Goal: Transaction & Acquisition: Purchase product/service

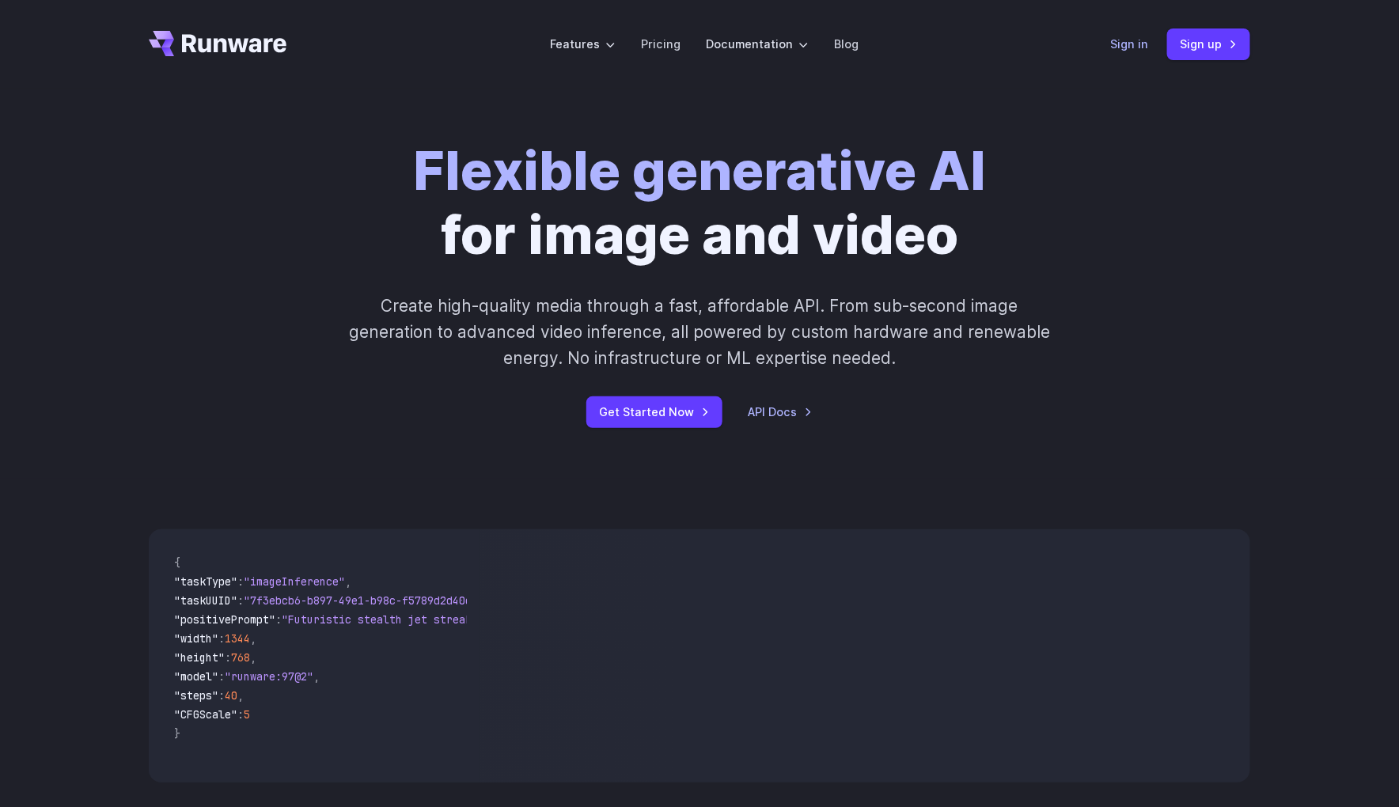
click at [1118, 51] on link "Sign in" at bounding box center [1129, 44] width 38 height 18
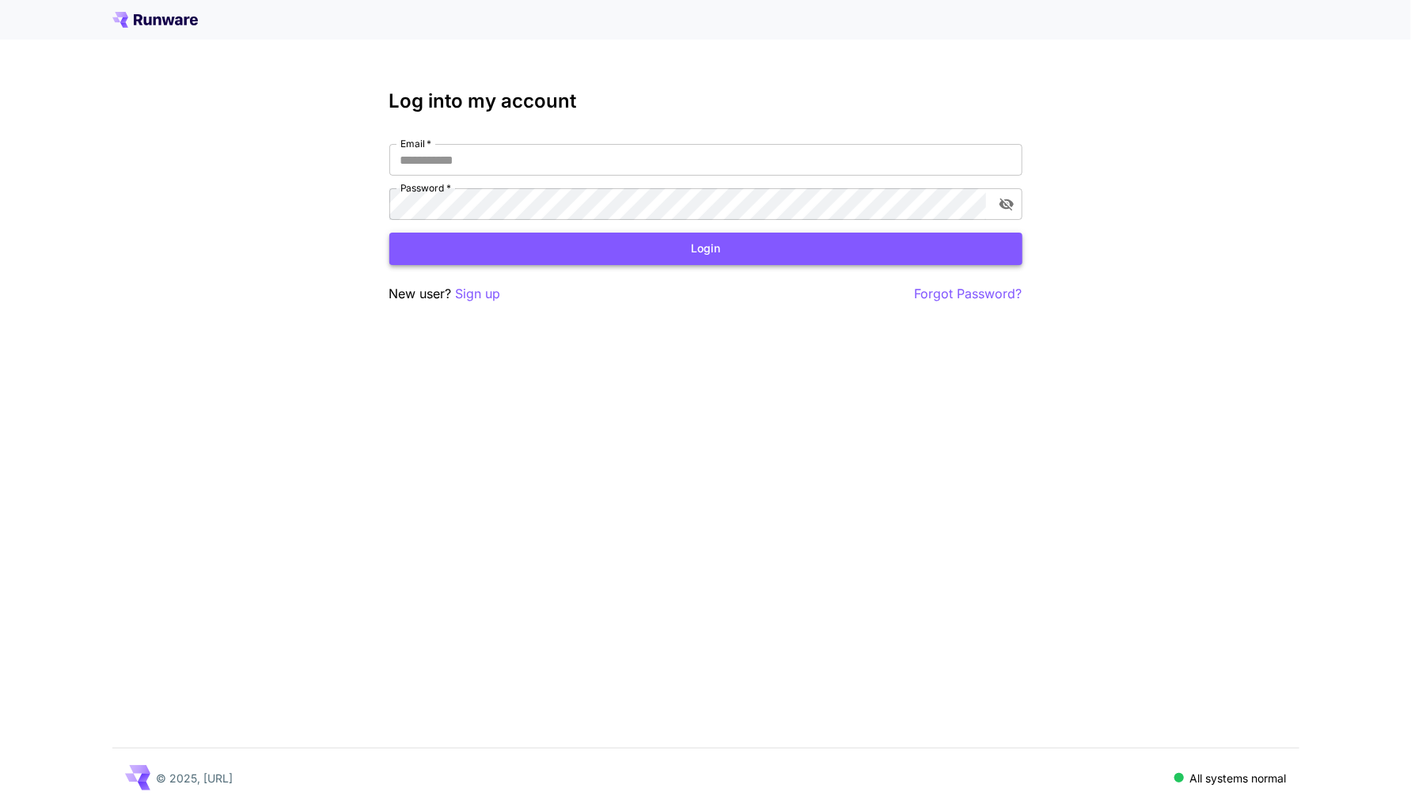
type input "**********"
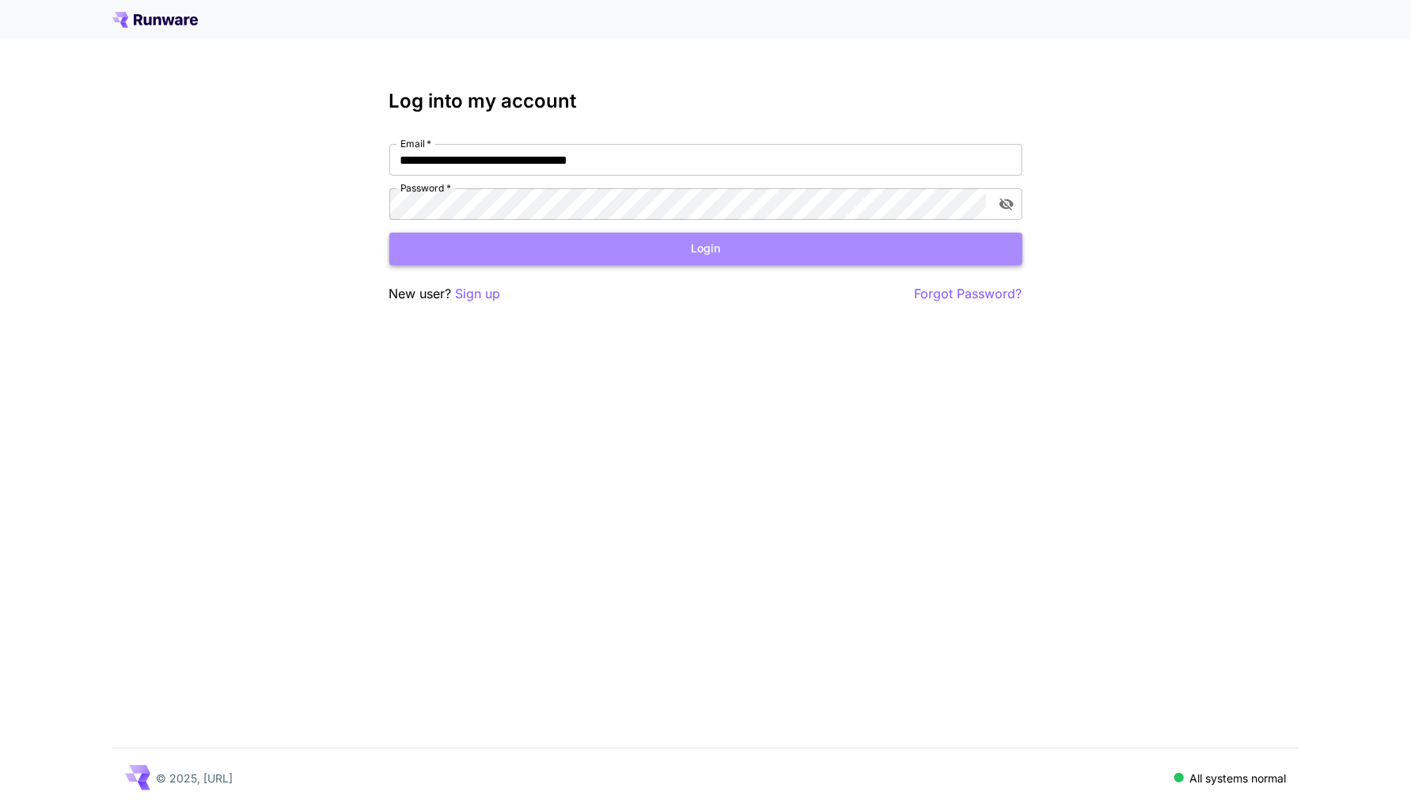
click at [529, 243] on button "Login" at bounding box center [705, 249] width 633 height 32
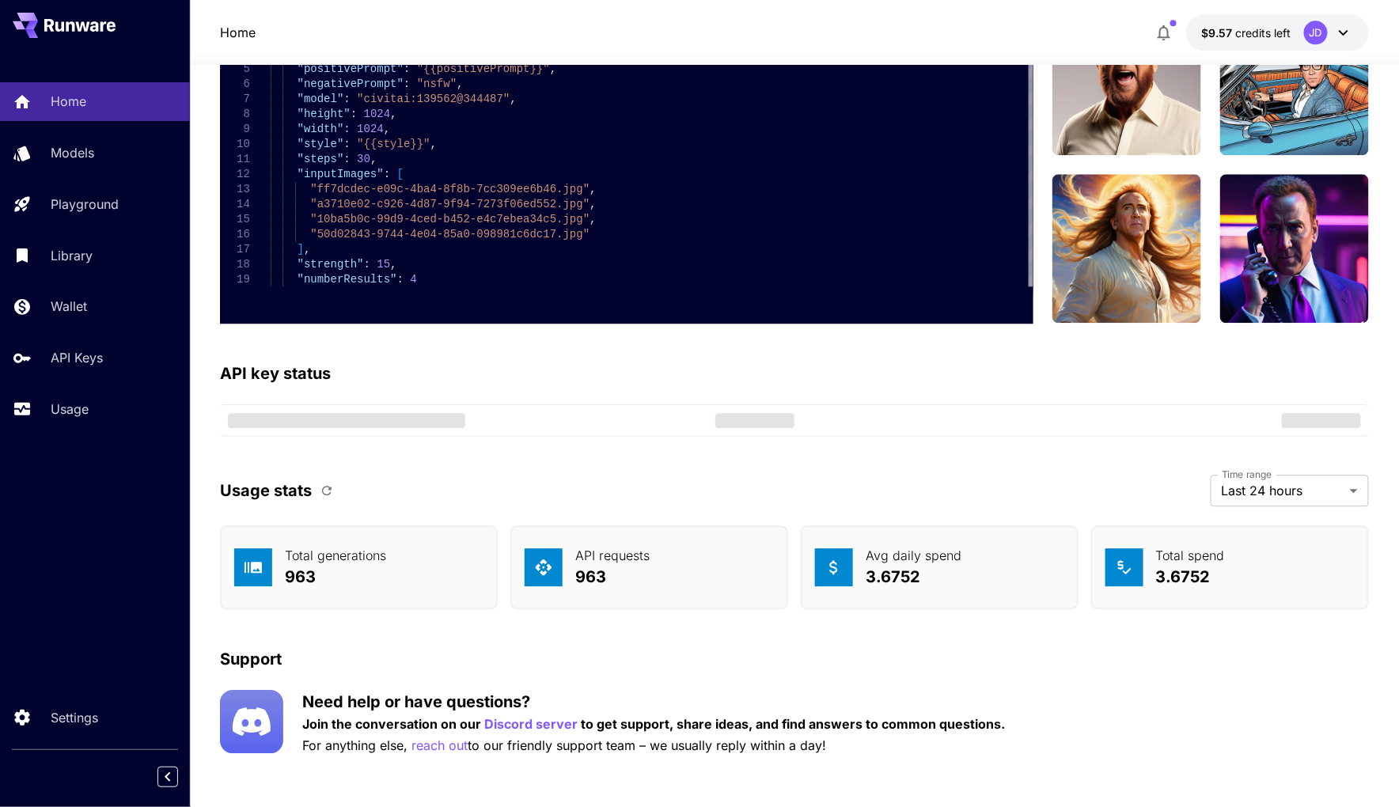
scroll to position [4015, 0]
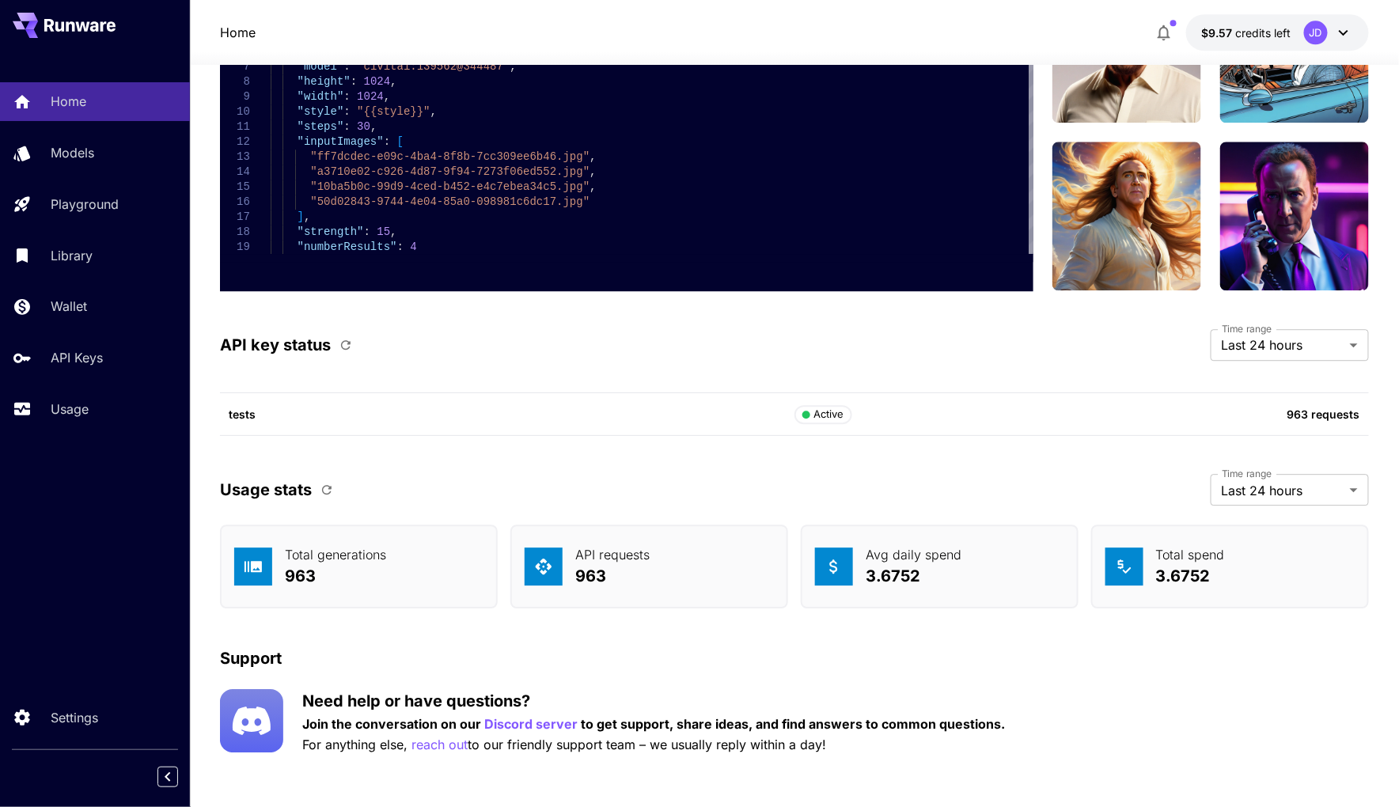
click at [643, 738] on p "For anything else, reach out to our friendly support team – we usually reply wi…" at bounding box center [653, 745] width 703 height 20
click at [586, 550] on p "API requests" at bounding box center [612, 554] width 74 height 19
click at [1326, 39] on div "JD" at bounding box center [1316, 33] width 24 height 24
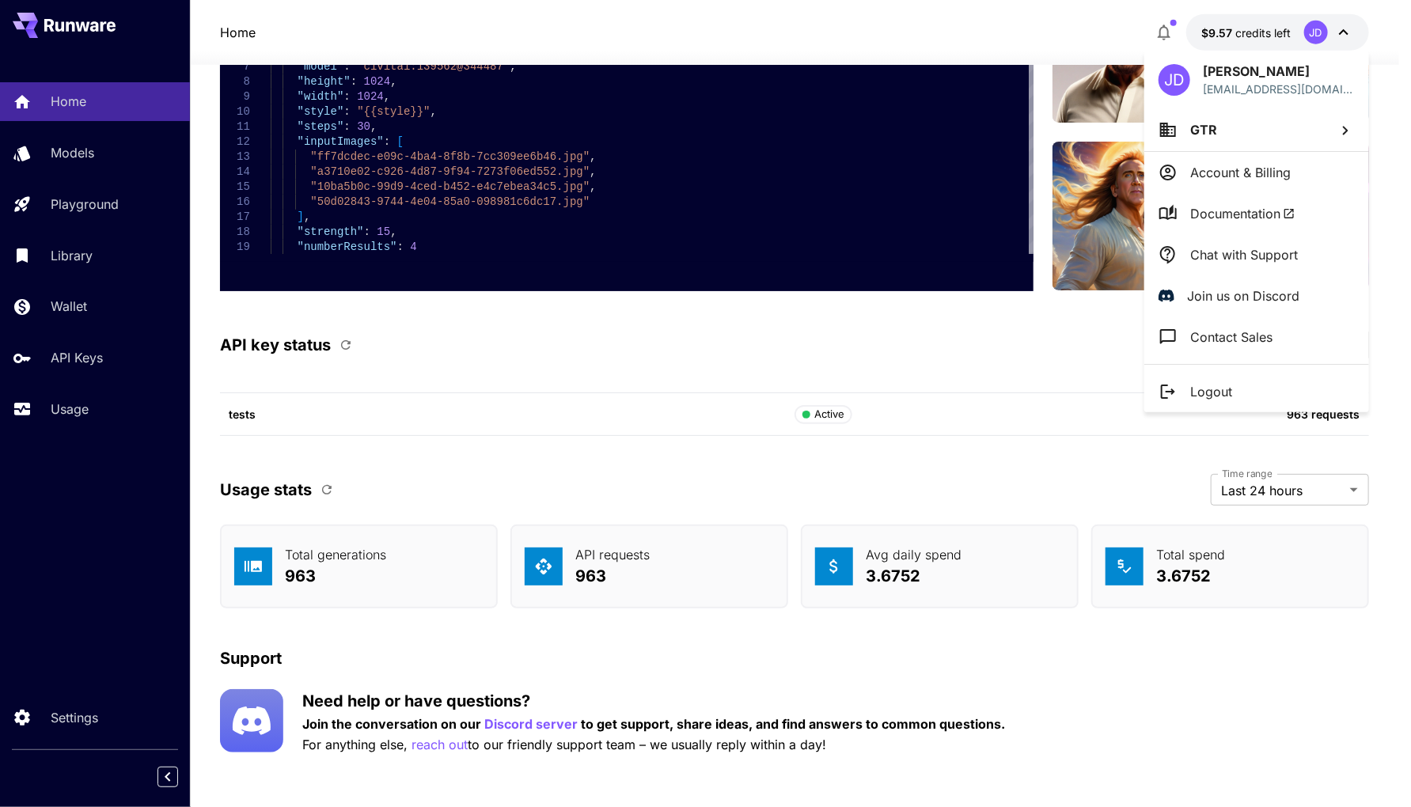
click at [54, 158] on div at bounding box center [705, 403] width 1411 height 807
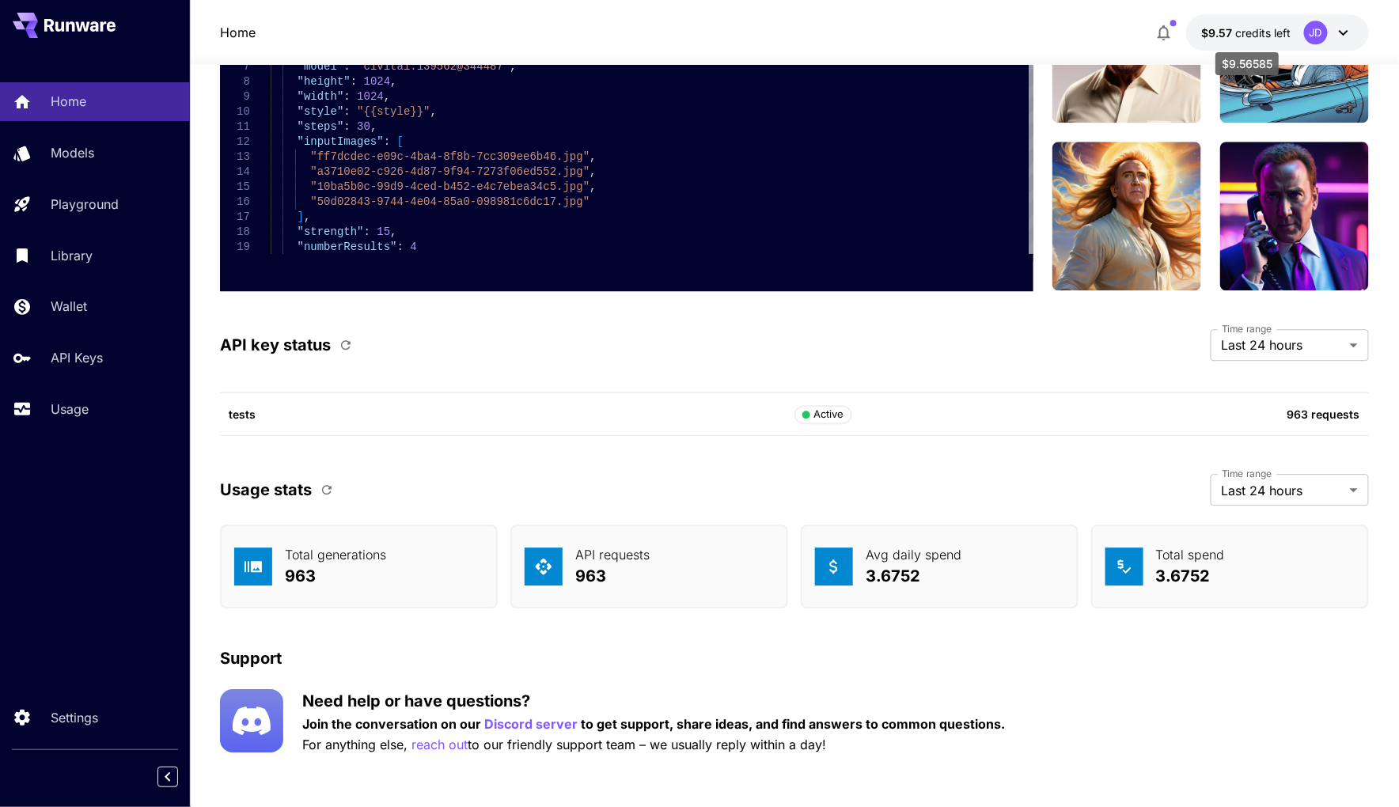
click at [1231, 35] on span "$9.57" at bounding box center [1219, 32] width 34 height 13
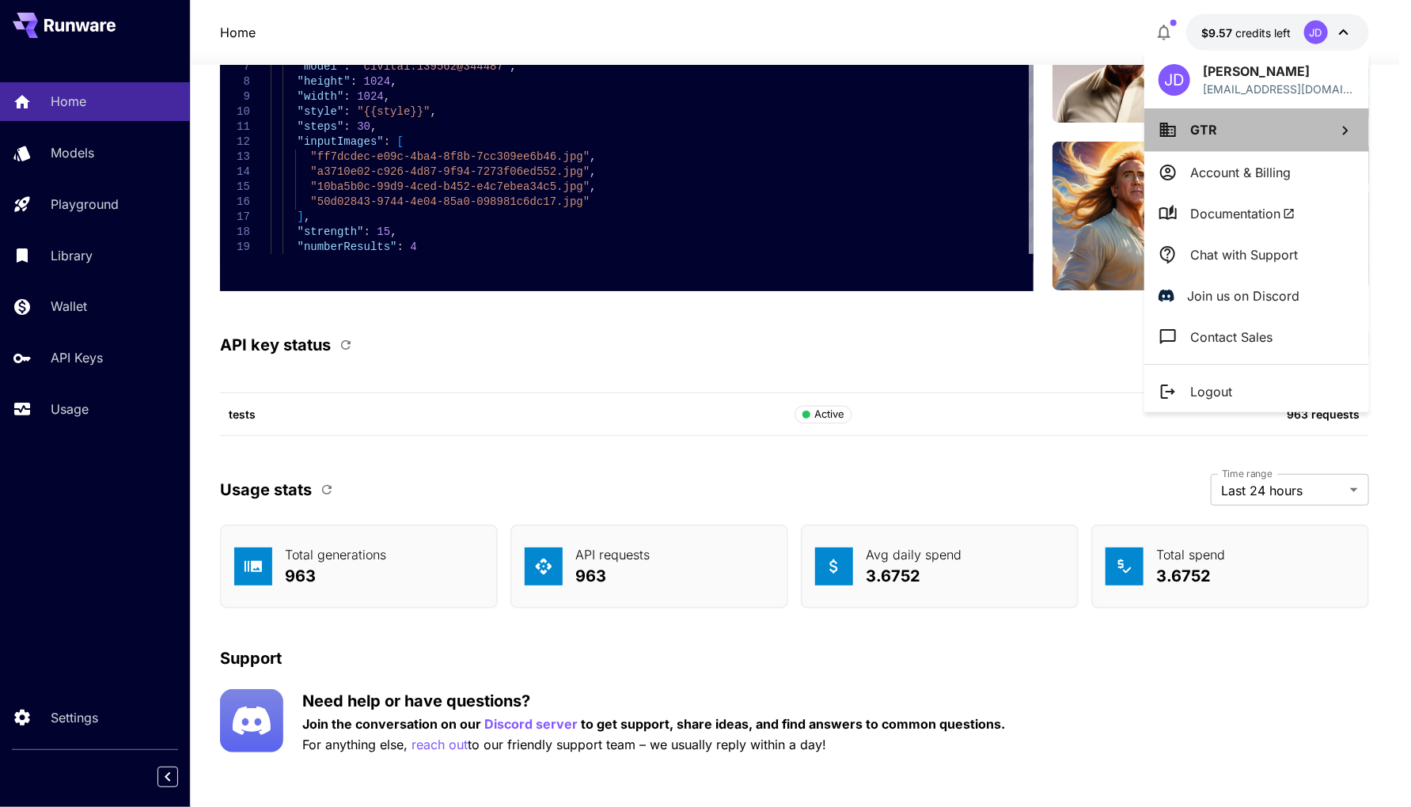
click at [1330, 135] on li "GTR" at bounding box center [1256, 129] width 225 height 43
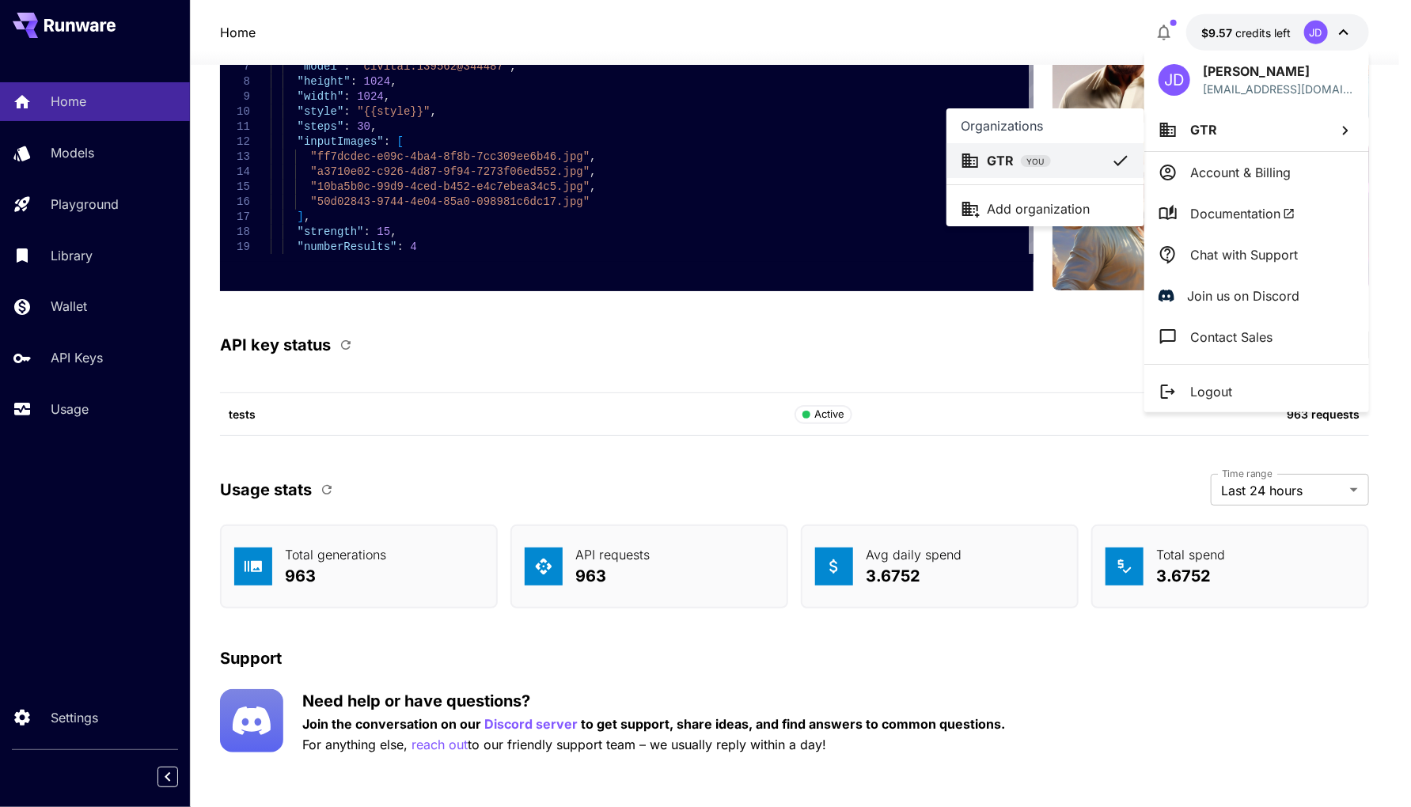
click at [108, 313] on div at bounding box center [705, 403] width 1411 height 807
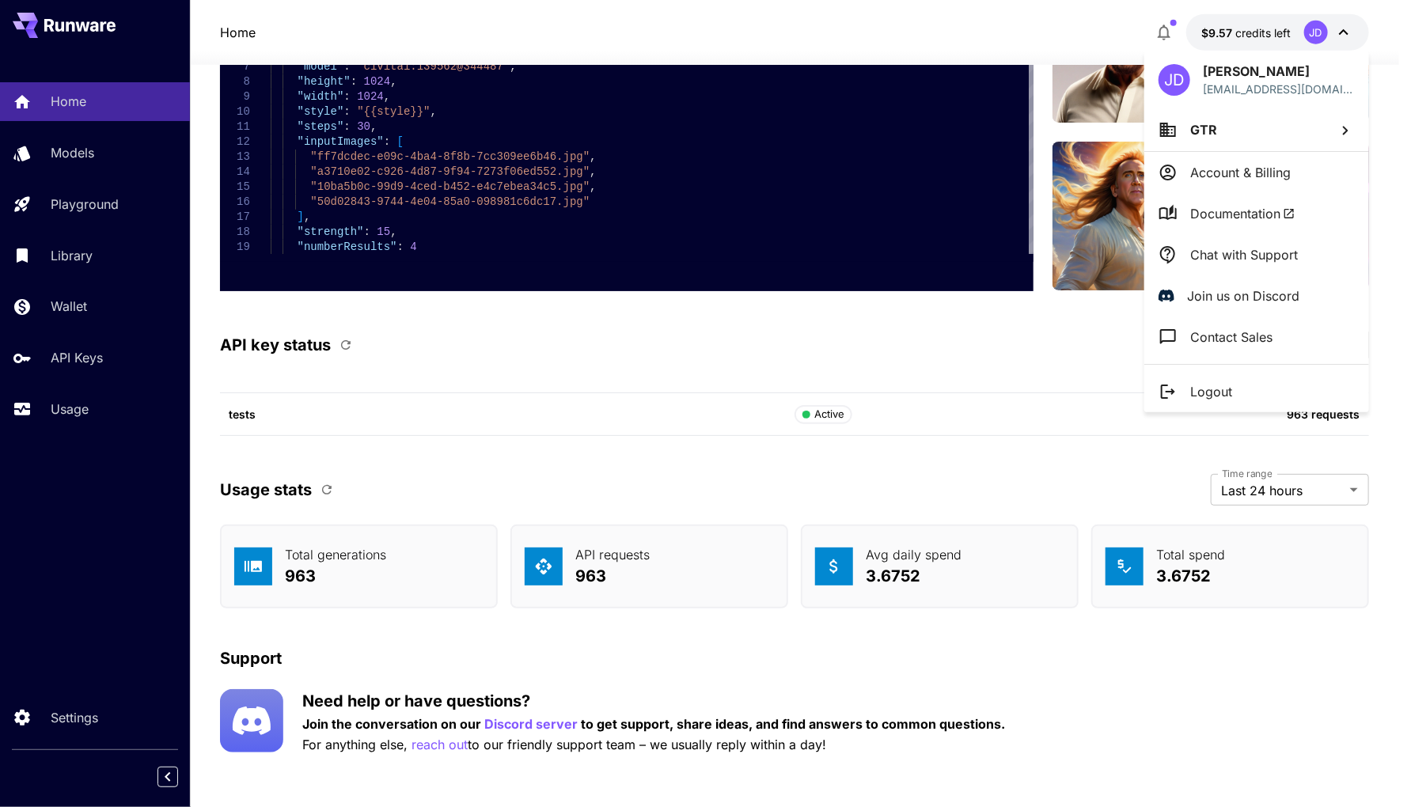
click at [40, 311] on div at bounding box center [705, 403] width 1411 height 807
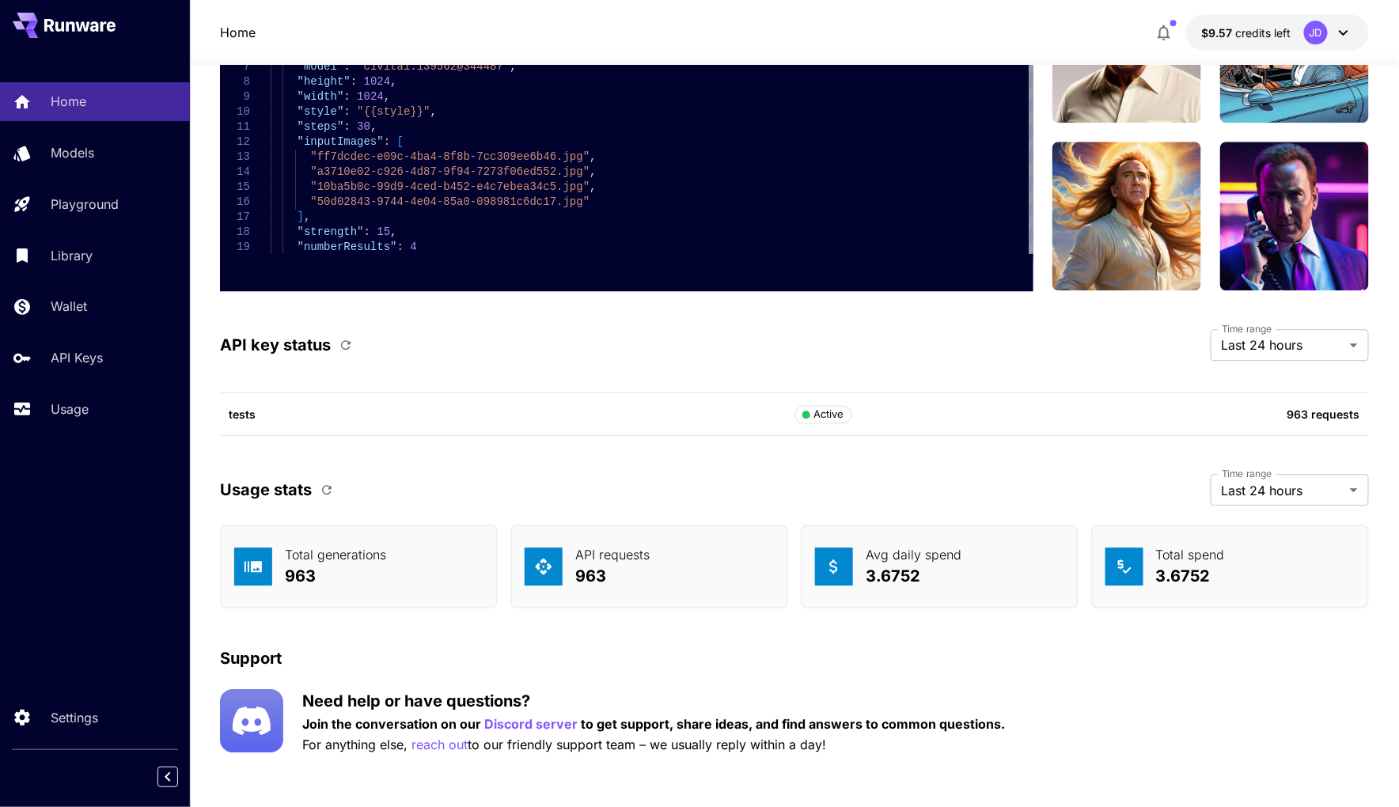
click at [33, 312] on div "JD Johny Depth phantomau40kaleidoscopeua@gmail.com GTR Account & Billing Docume…" at bounding box center [126, 403] width 253 height 807
click at [28, 312] on icon at bounding box center [25, 302] width 19 height 19
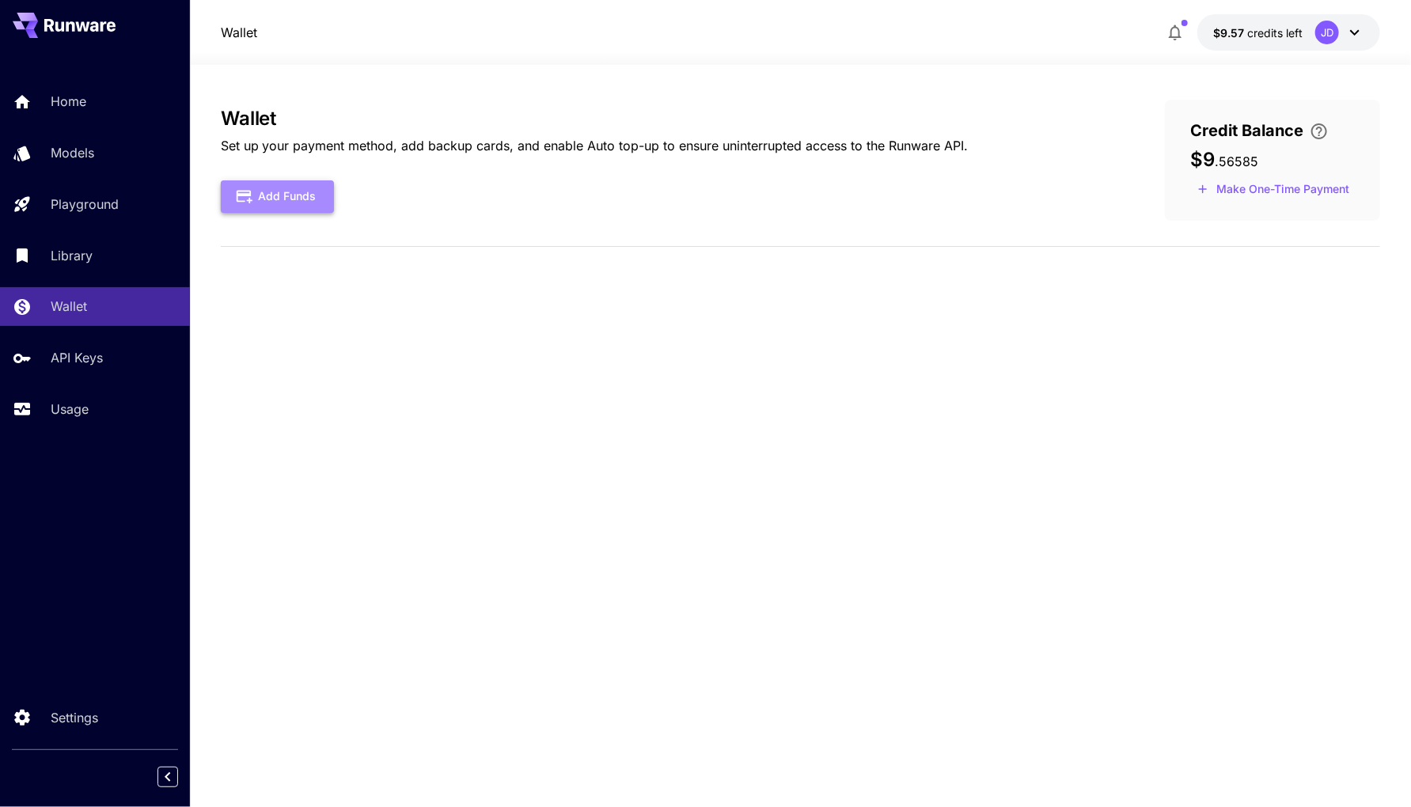
click at [296, 200] on button "Add Funds" at bounding box center [277, 196] width 113 height 32
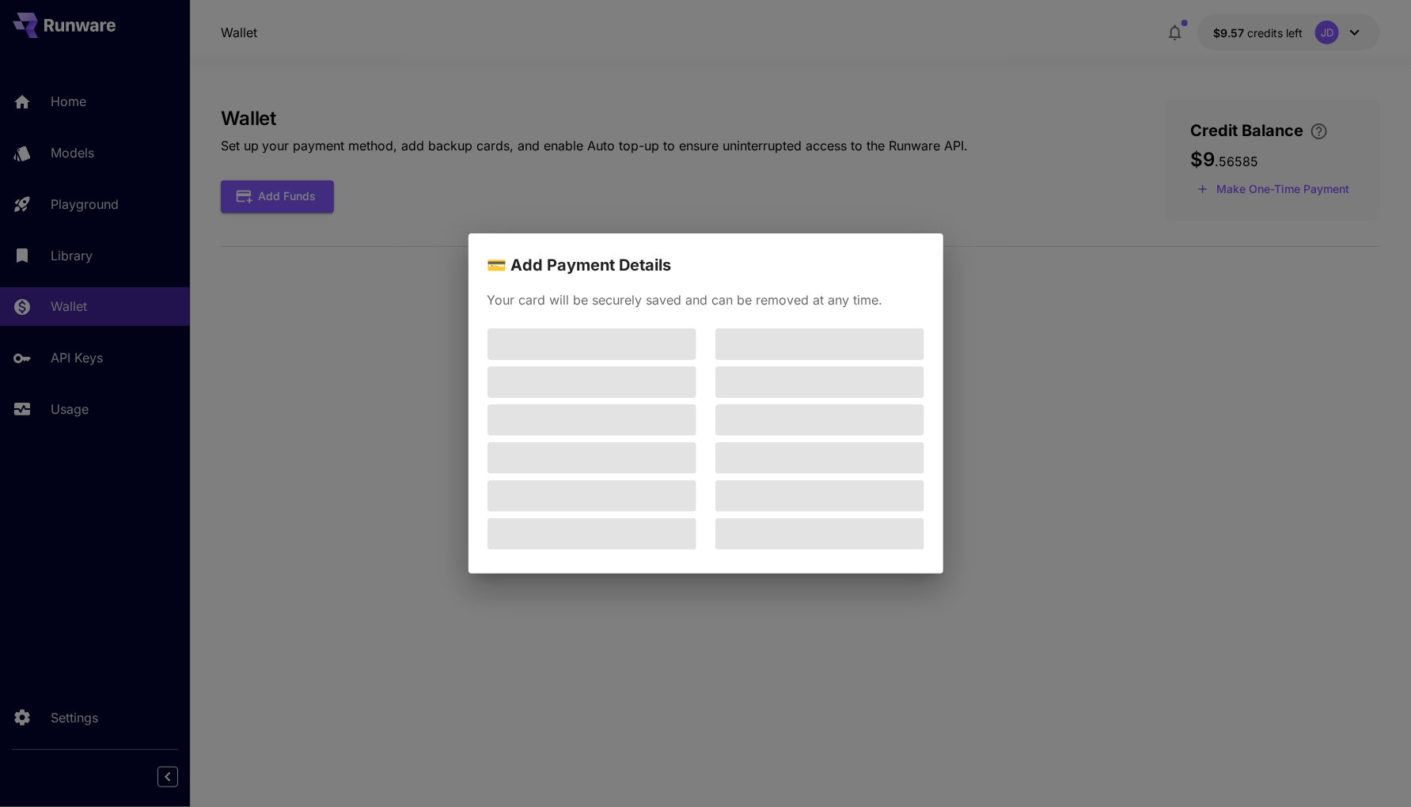
click at [1030, 306] on div "💳 Add Payment Details Your card will be securely saved and can be removed at an…" at bounding box center [705, 403] width 1411 height 807
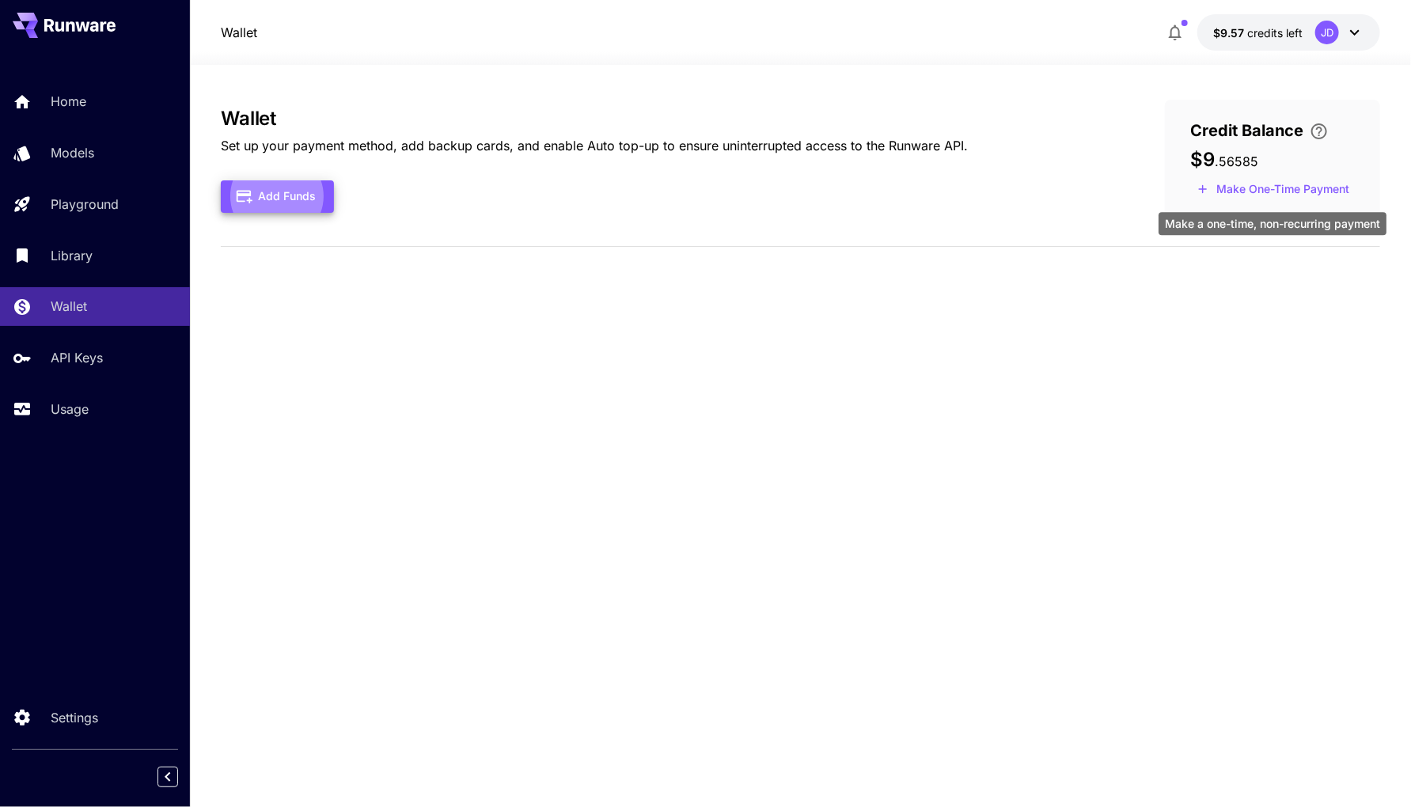
click at [1306, 194] on button "Make One-Time Payment" at bounding box center [1273, 189] width 166 height 25
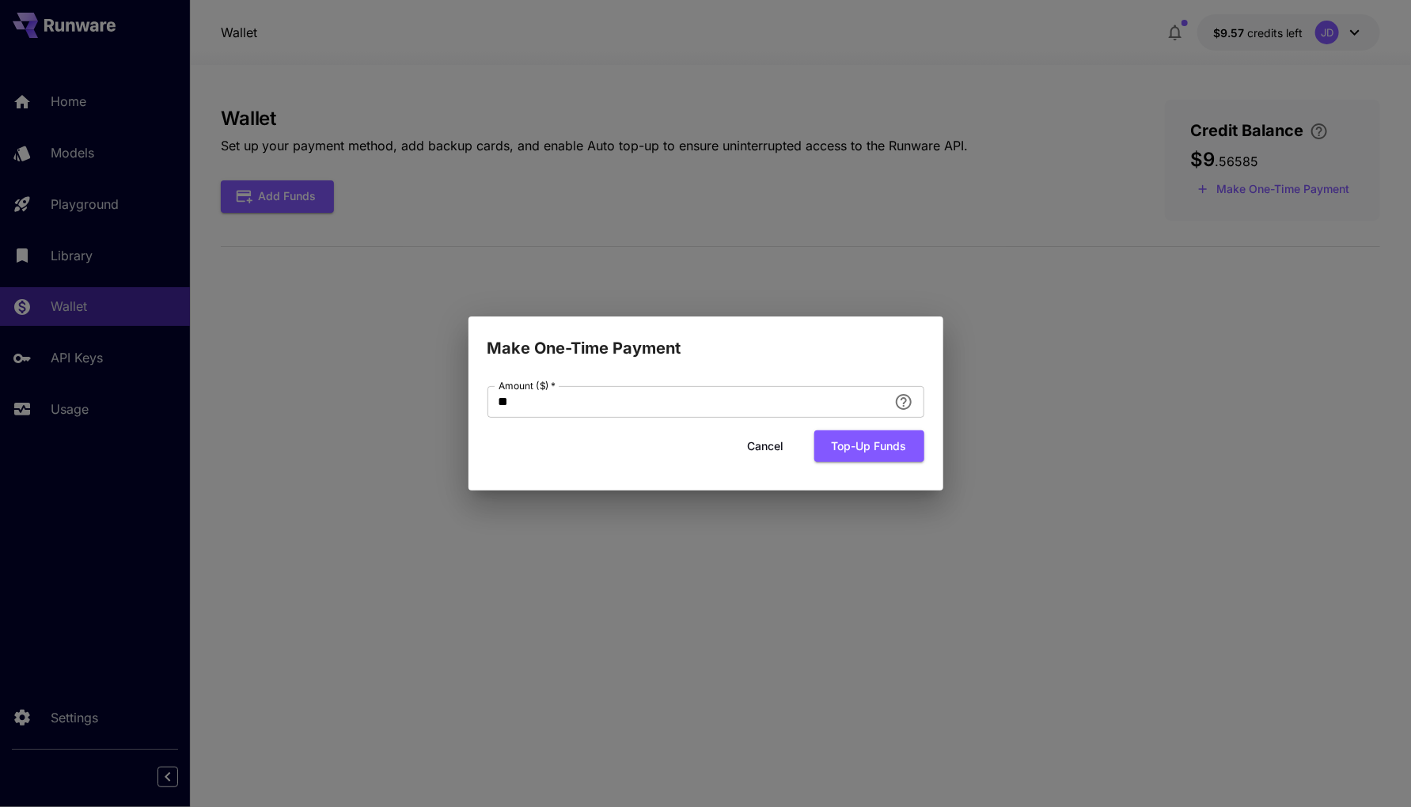
click at [630, 423] on form "Amount ($)   * ** Amount ($)   * Cancel Top-up funds" at bounding box center [706, 424] width 437 height 77
drag, startPoint x: 613, startPoint y: 412, endPoint x: 454, endPoint y: 403, distance: 159.4
click at [454, 403] on div "Make One-Time Payment Amount ($)   * ** Amount ($)   * Cancel Top-up funds" at bounding box center [705, 403] width 1411 height 807
type input "**"
click at [844, 439] on button "Top-up funds" at bounding box center [869, 447] width 110 height 32
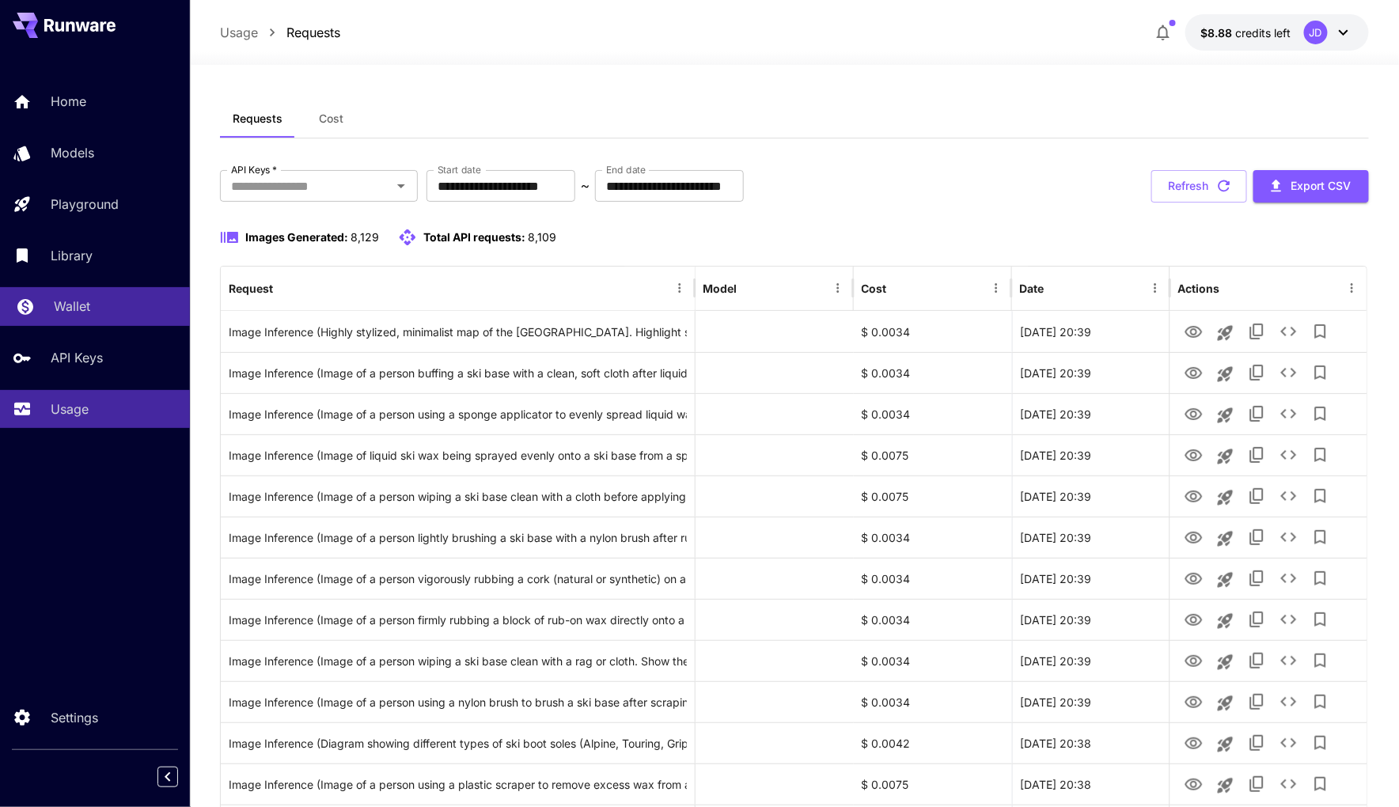
click at [76, 321] on link "Wallet" at bounding box center [95, 306] width 190 height 39
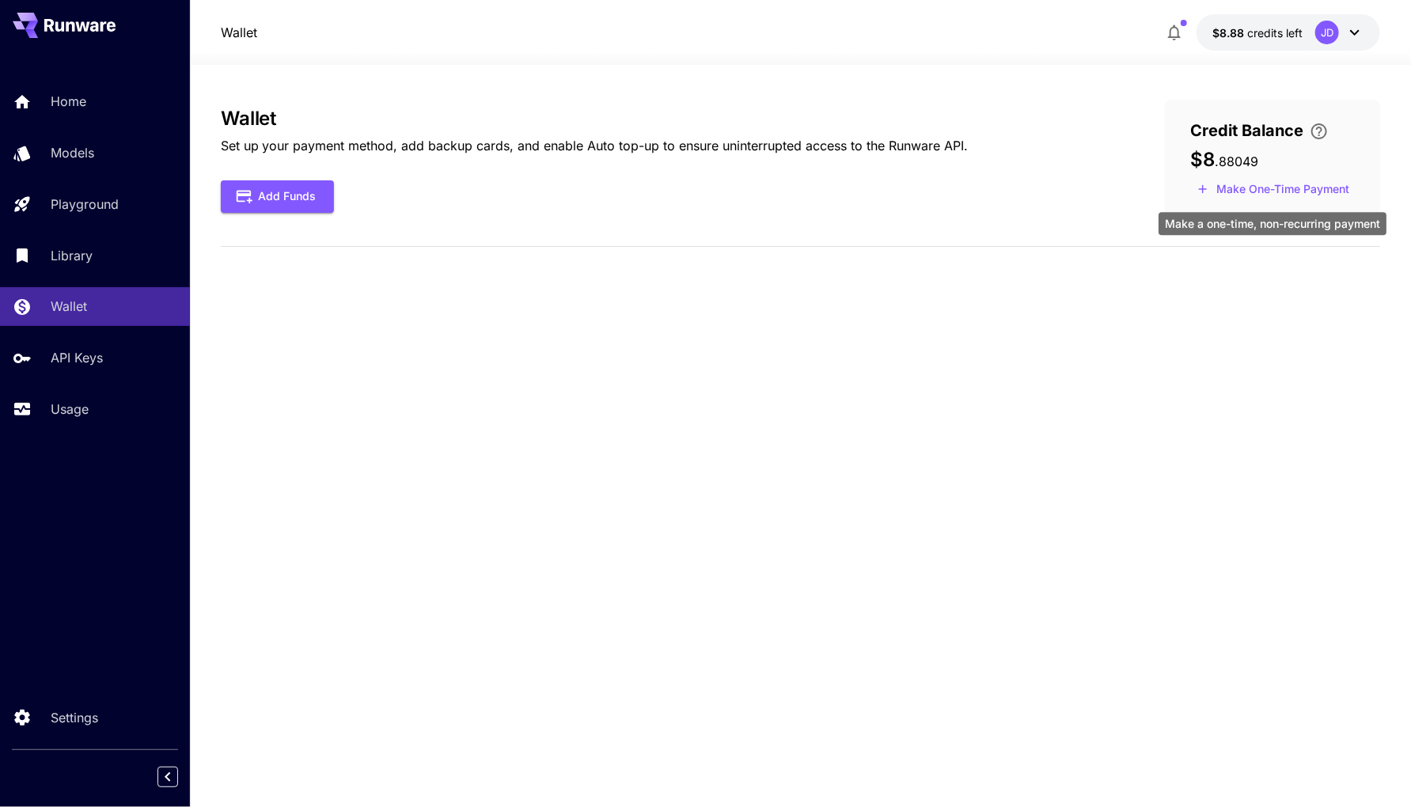
click at [1282, 193] on button "Make One-Time Payment" at bounding box center [1273, 189] width 166 height 25
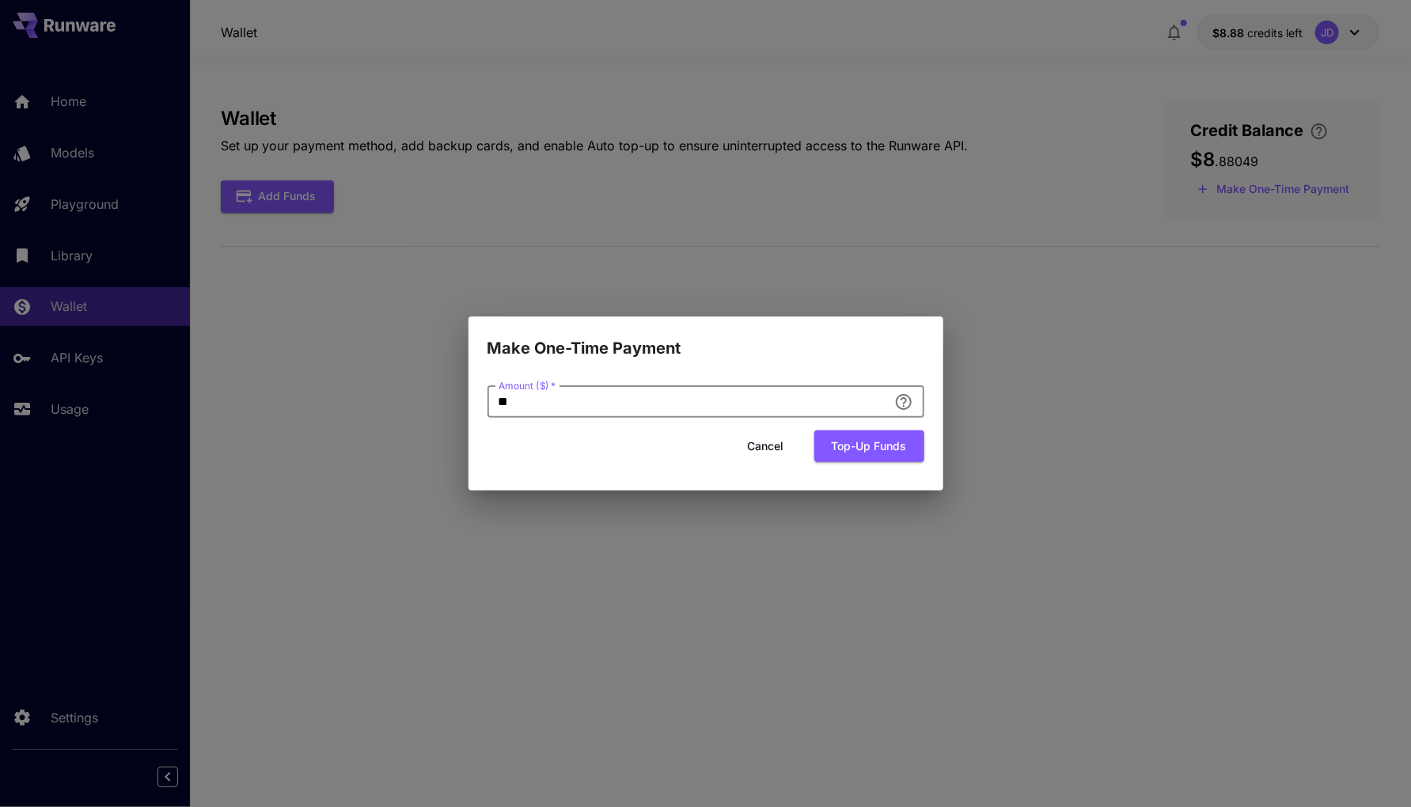
drag, startPoint x: 643, startPoint y: 398, endPoint x: 410, endPoint y: 401, distance: 232.7
click at [410, 401] on div "Make One-Time Payment Amount ($)   * ** Amount ($)   * Cancel Top-up funds" at bounding box center [705, 403] width 1411 height 807
type input "**"
click at [873, 445] on button "Top-up funds" at bounding box center [869, 447] width 110 height 32
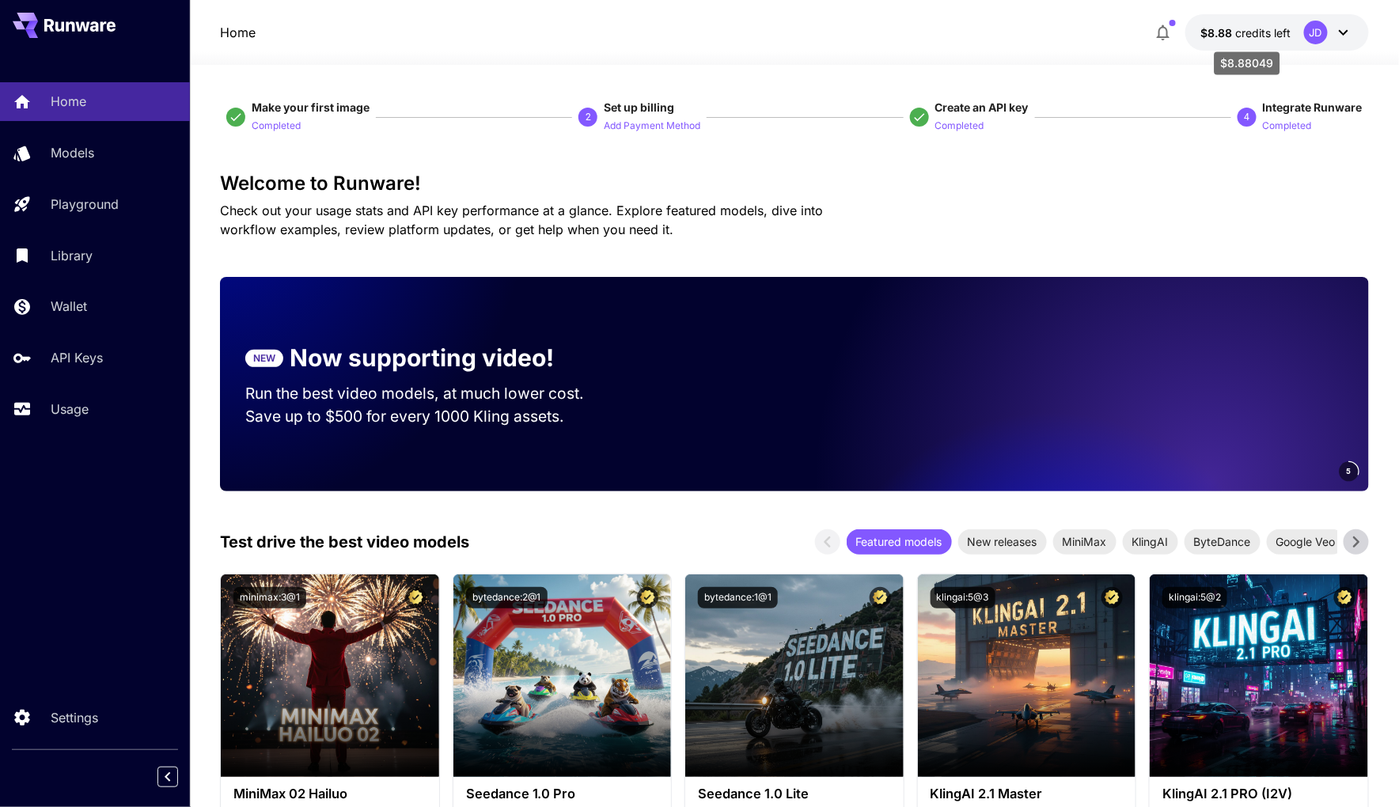
click at [1242, 31] on span "credits left" at bounding box center [1263, 32] width 55 height 13
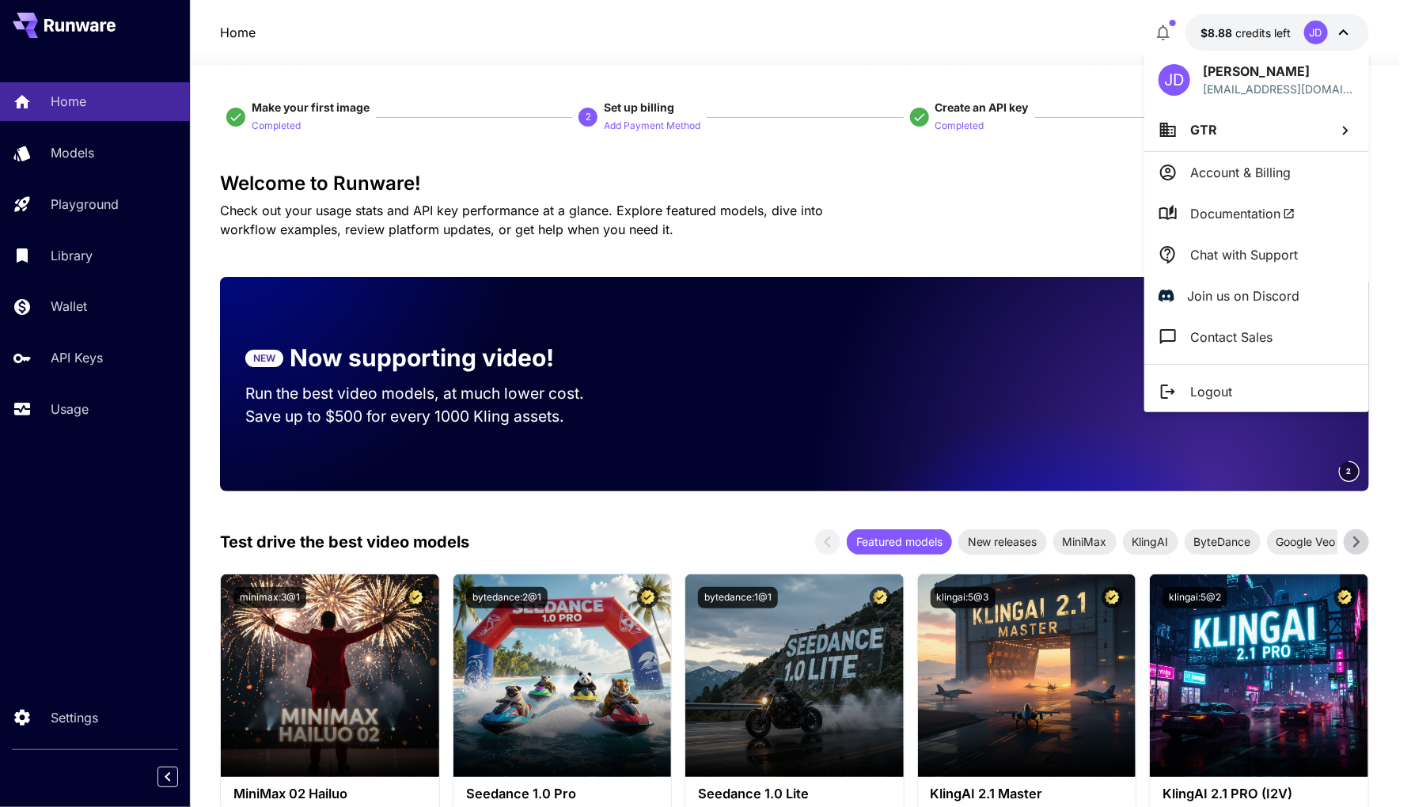
click at [83, 314] on div at bounding box center [705, 403] width 1411 height 807
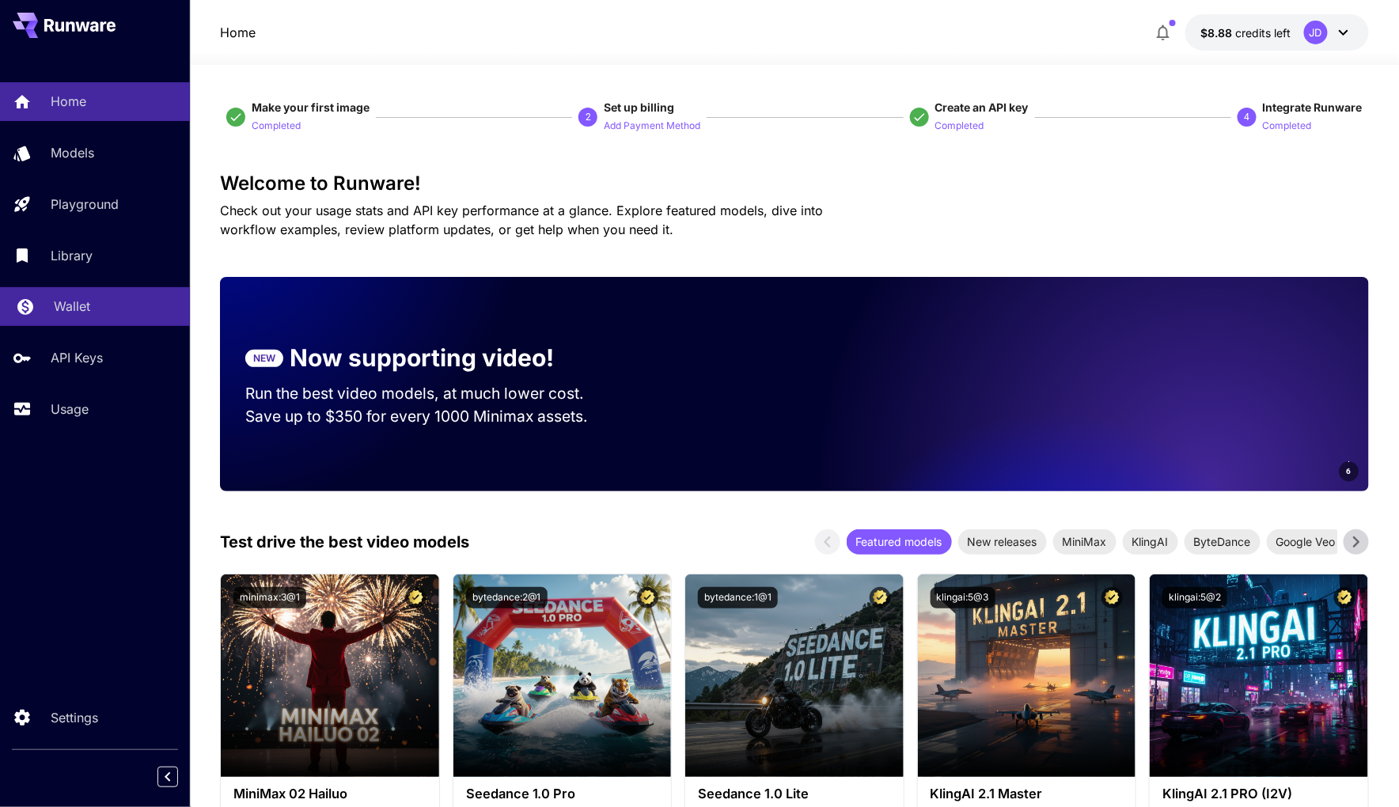
click at [71, 308] on p "Wallet" at bounding box center [72, 306] width 36 height 19
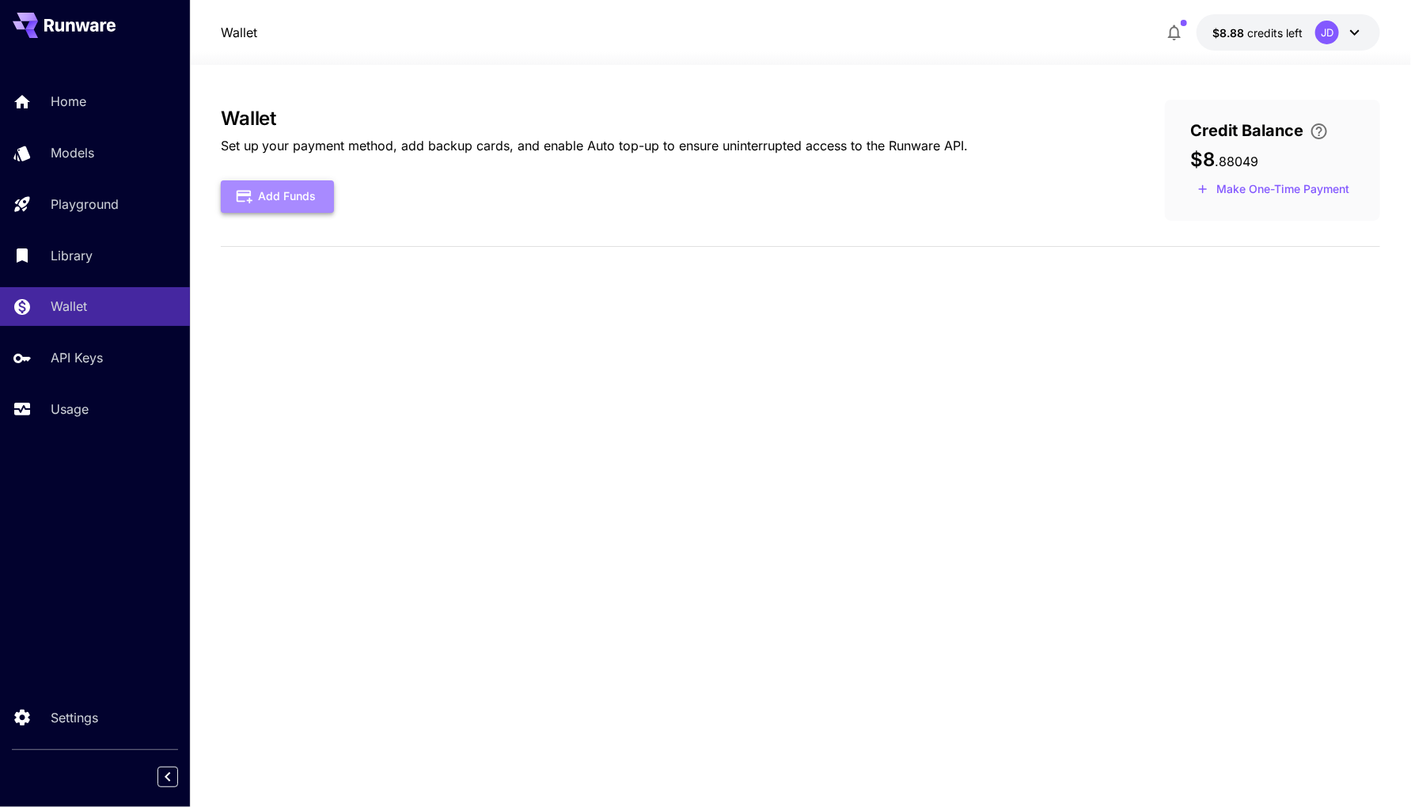
click at [289, 198] on button "Add Funds" at bounding box center [277, 196] width 113 height 32
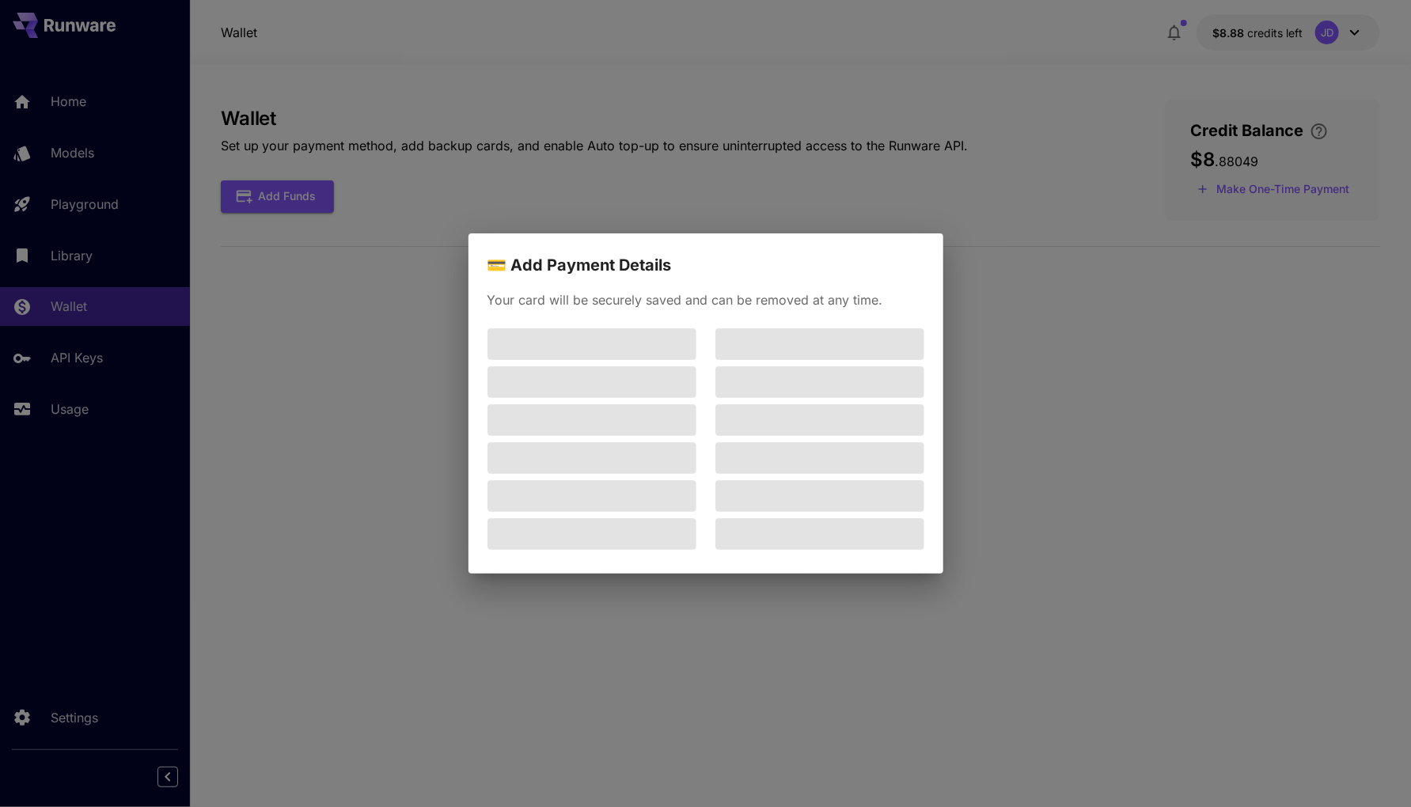
click at [1147, 322] on div "💳 Add Payment Details Your card will be securely saved and can be removed at an…" at bounding box center [705, 403] width 1411 height 807
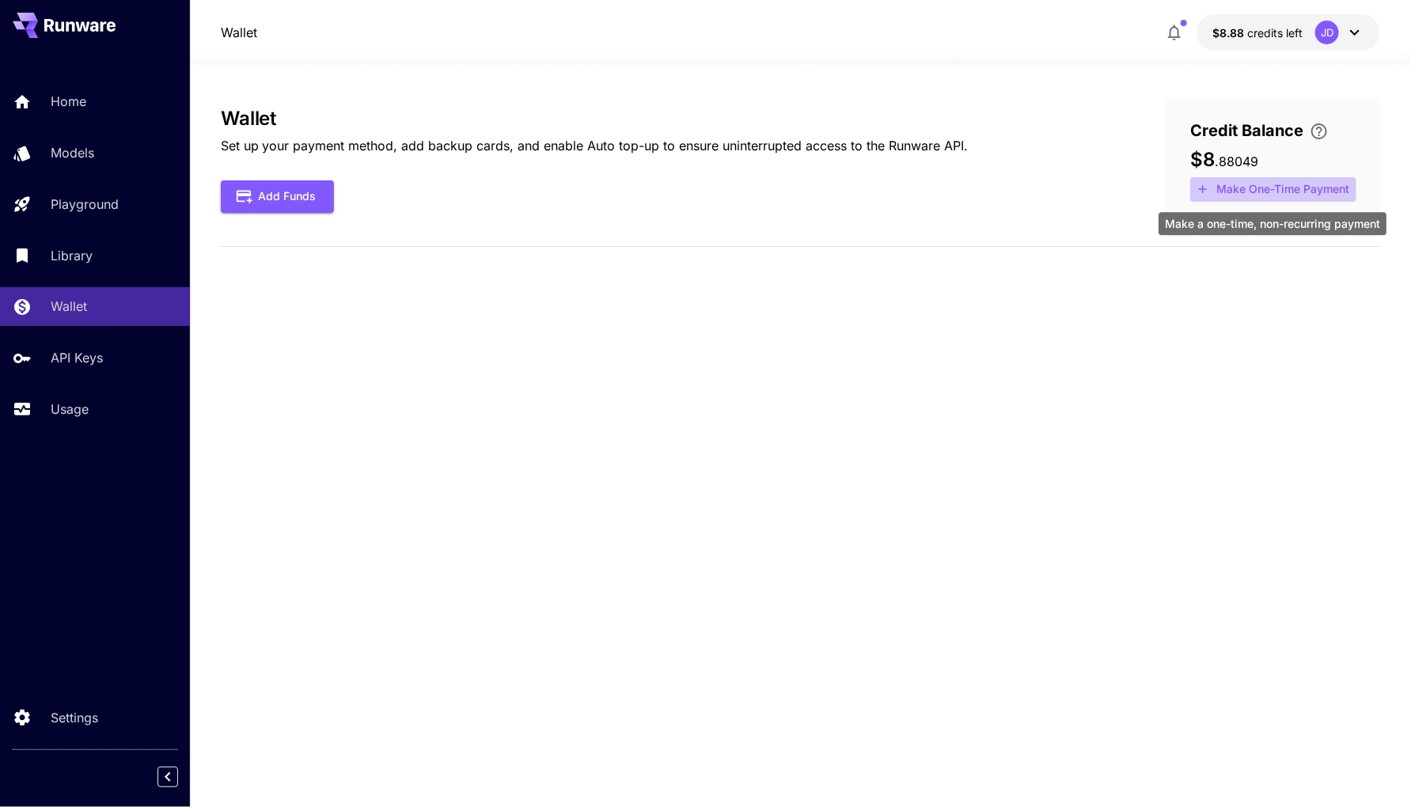
click at [1282, 196] on button "Make One-Time Payment" at bounding box center [1273, 189] width 166 height 25
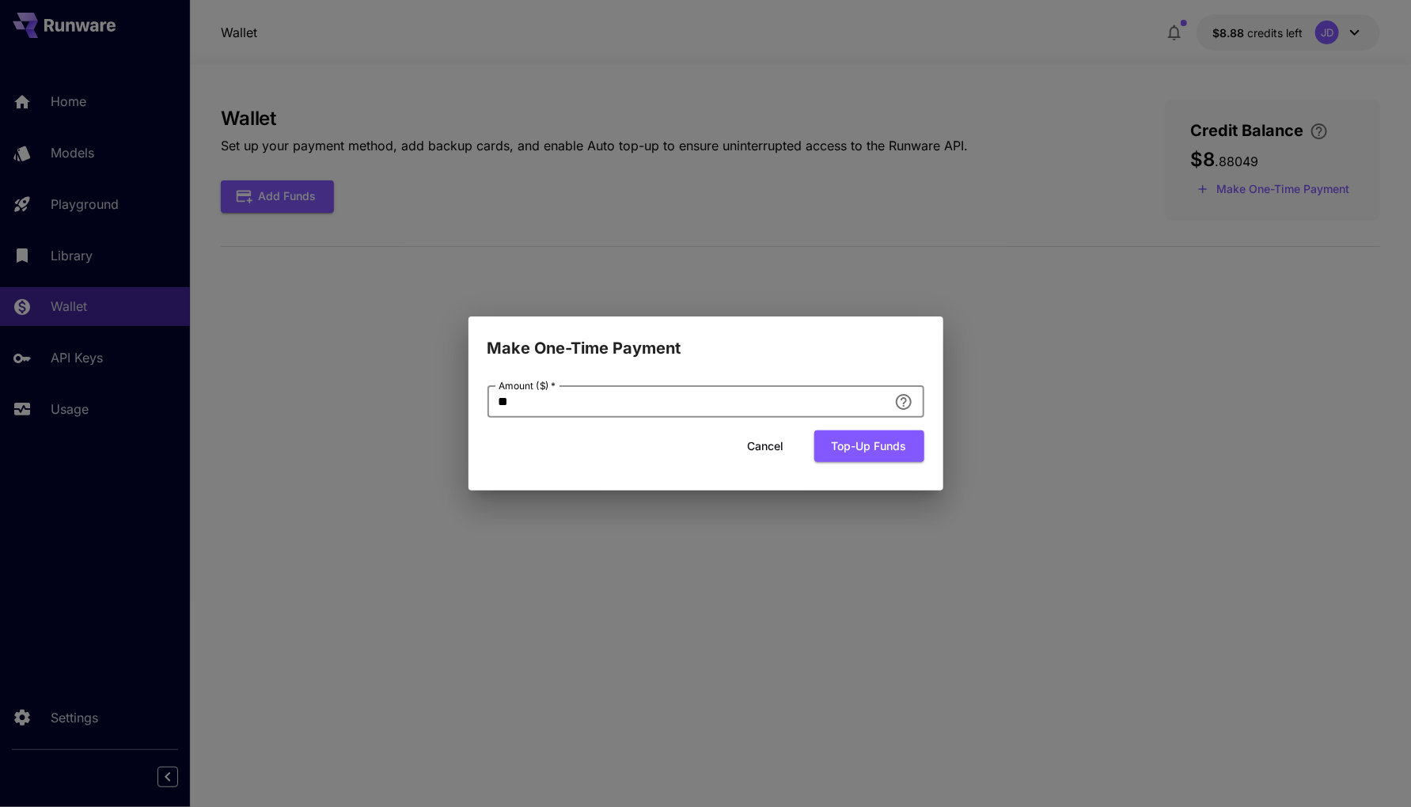
drag, startPoint x: 713, startPoint y: 409, endPoint x: 74, endPoint y: 409, distance: 639.5
click at [74, 409] on div "Make One-Time Payment Amount ($)   * ** Amount ($)   * Cancel Top-up funds" at bounding box center [705, 403] width 1411 height 807
type input "**"
click at [825, 457] on button "Top-up funds" at bounding box center [869, 447] width 110 height 32
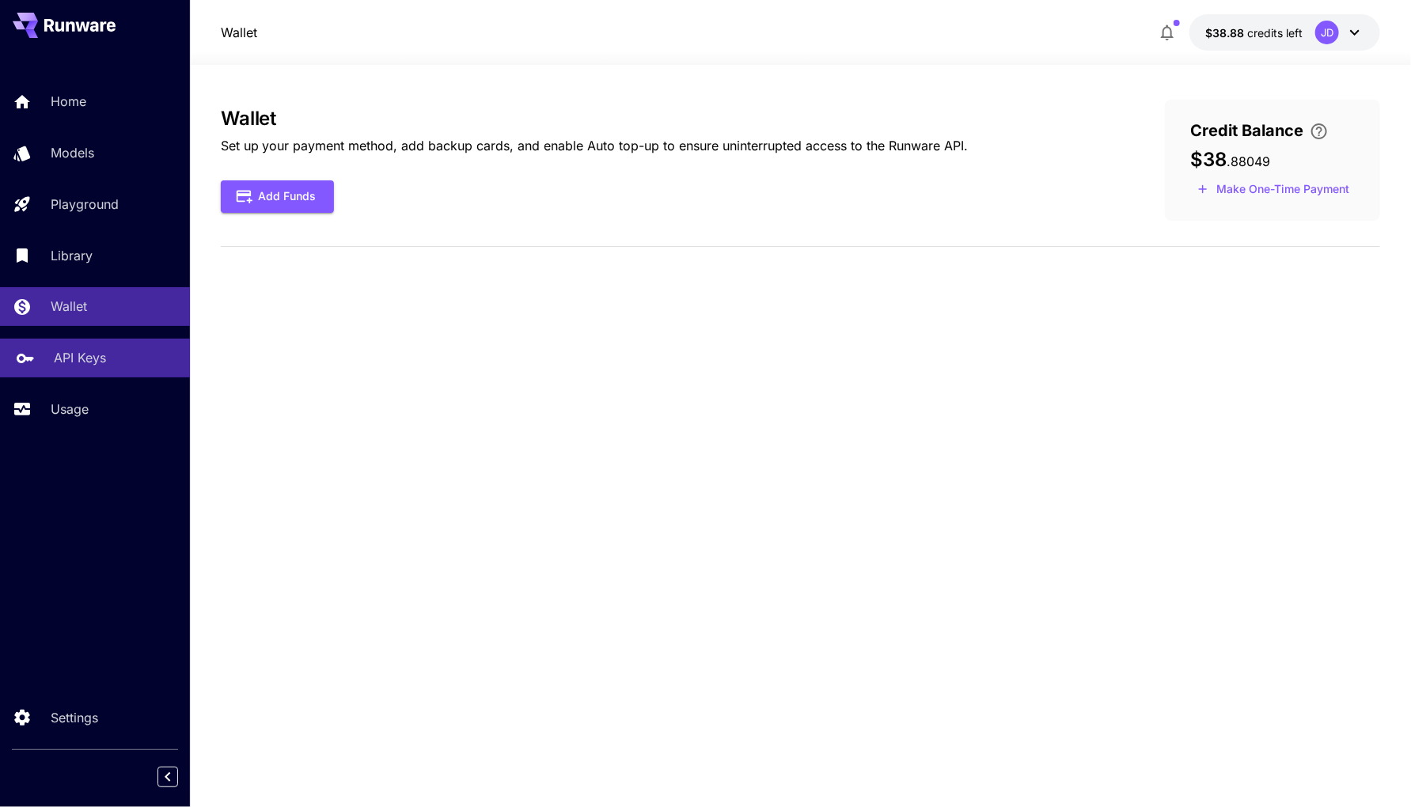
click at [141, 370] on link "API Keys" at bounding box center [95, 358] width 190 height 39
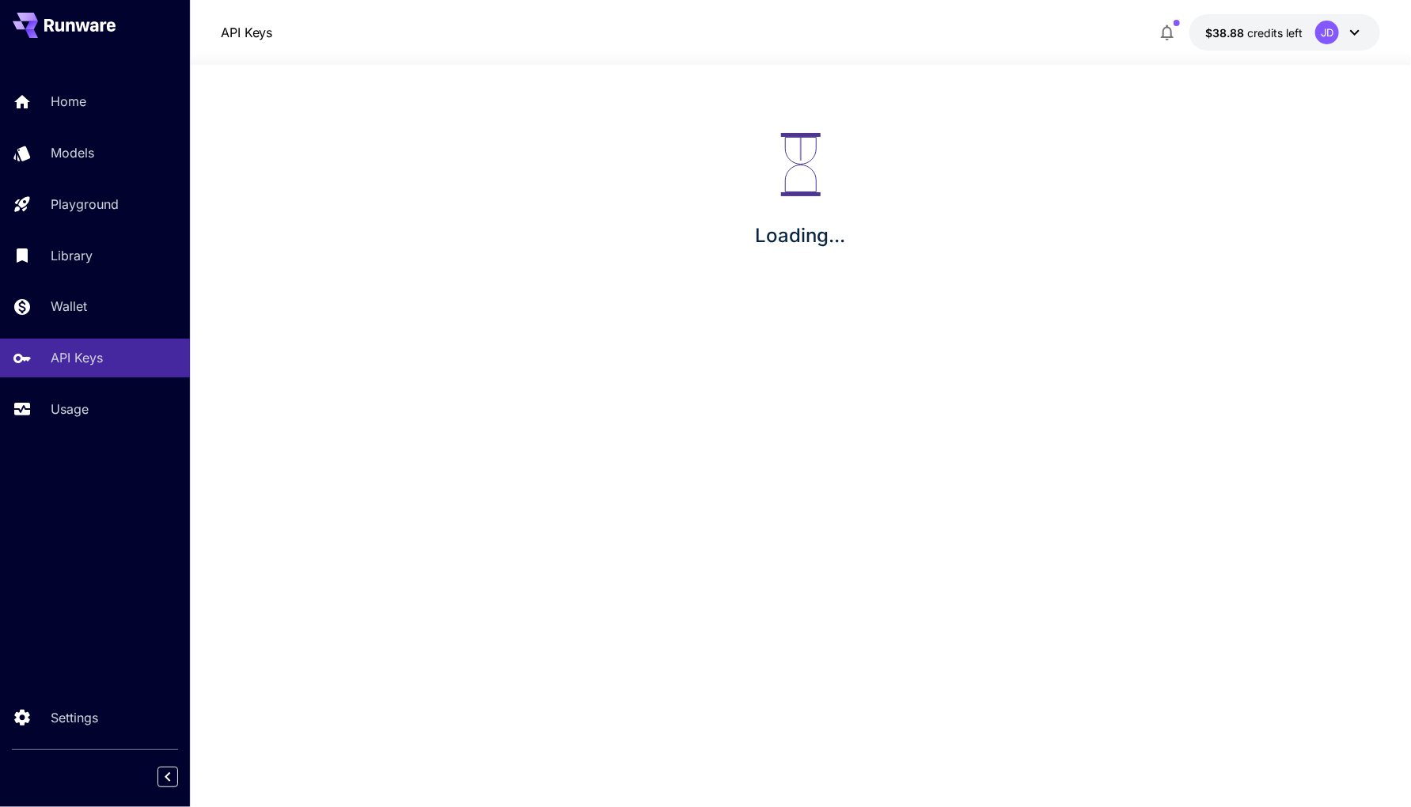
drag, startPoint x: 125, startPoint y: 387, endPoint x: 112, endPoint y: 404, distance: 20.9
click at [125, 387] on div "Home Models Playground Library Wallet API Keys Usage" at bounding box center [95, 255] width 190 height 346
click at [106, 411] on div "Usage" at bounding box center [115, 409] width 123 height 19
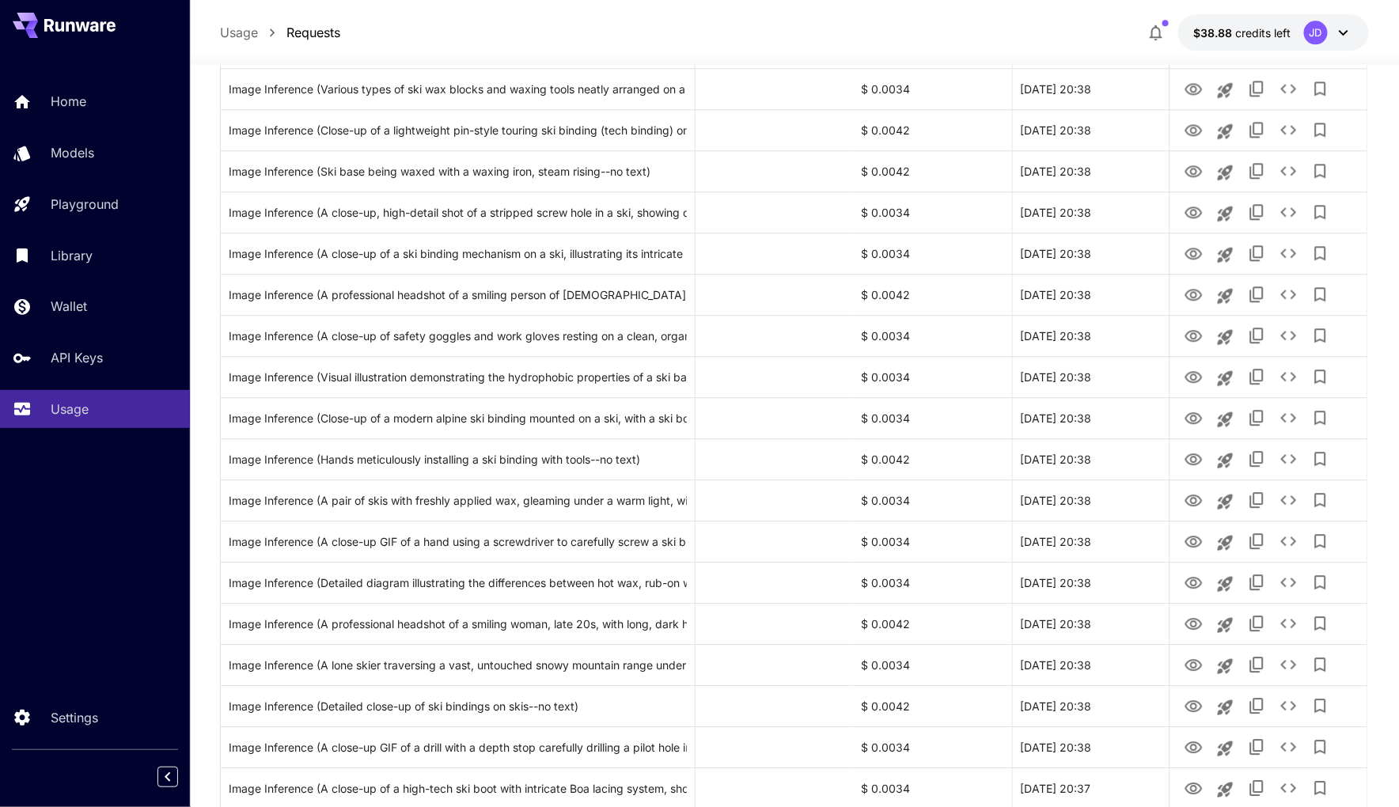
scroll to position [1649, 0]
